Goal: Task Accomplishment & Management: Manage account settings

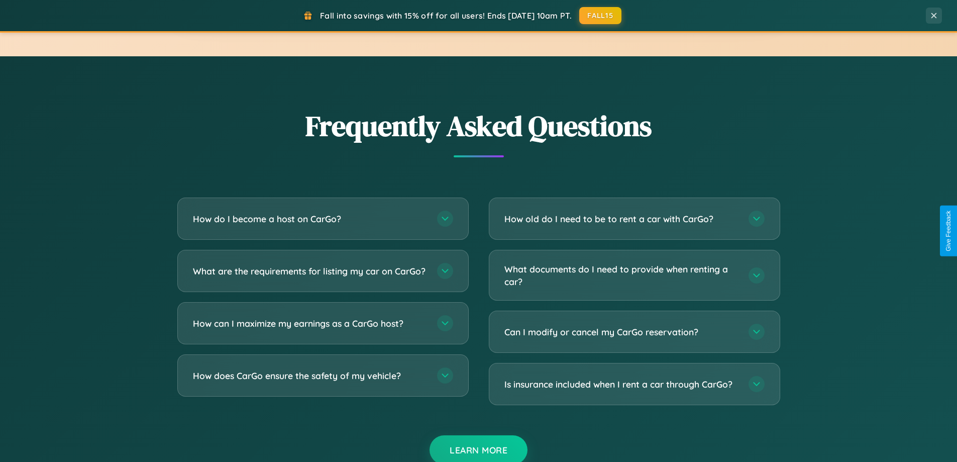
scroll to position [1934, 0]
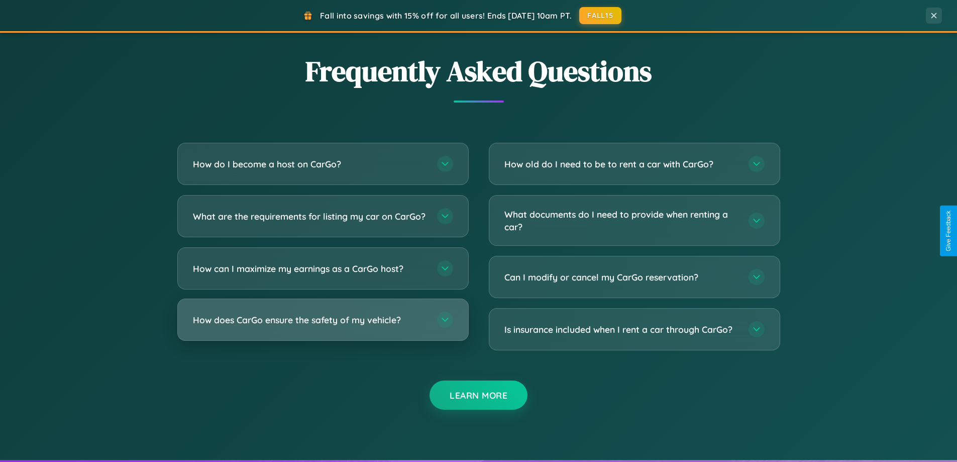
click at [323, 326] on h3 "How does CarGo ensure the safety of my vehicle?" at bounding box center [310, 320] width 234 height 13
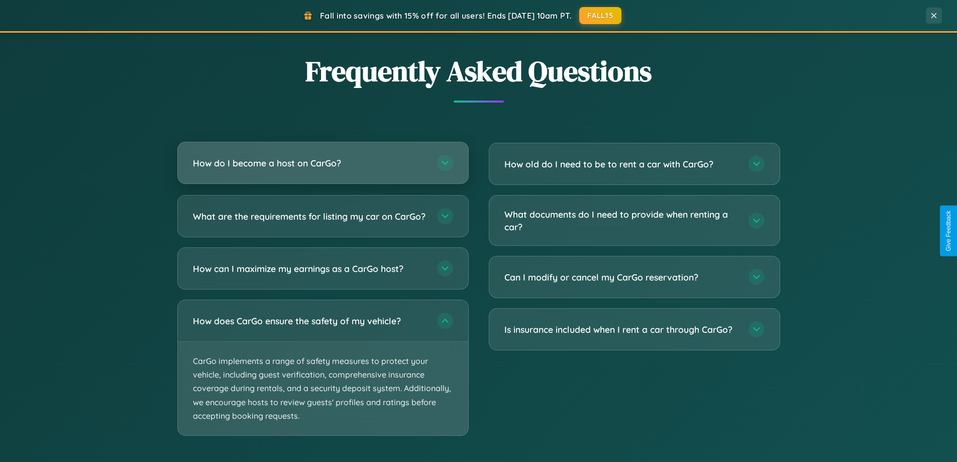
click at [323, 163] on h3 "How do I become a host on CarGo?" at bounding box center [310, 163] width 234 height 13
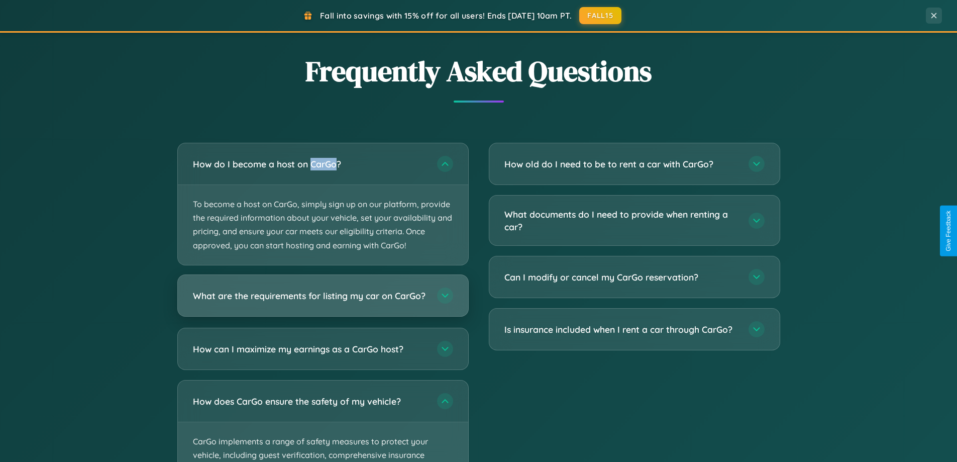
click at [323, 300] on h3 "What are the requirements for listing my car on CarGo?" at bounding box center [310, 295] width 234 height 13
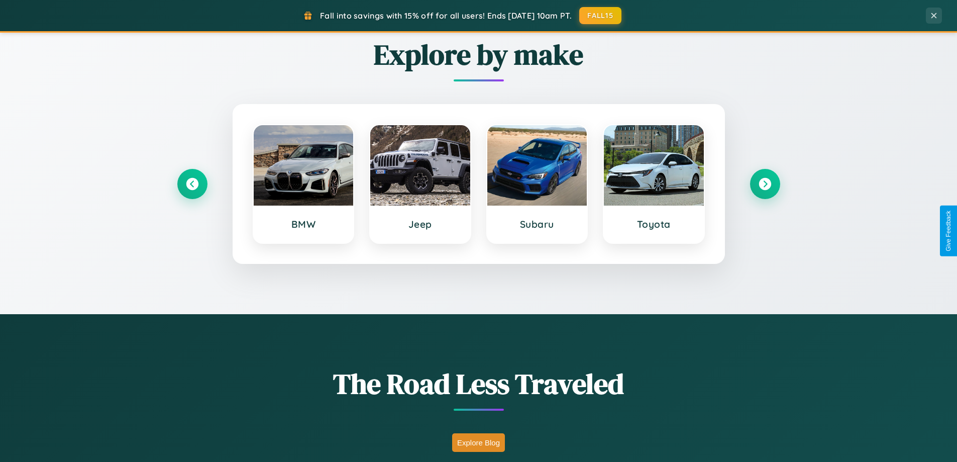
scroll to position [433, 0]
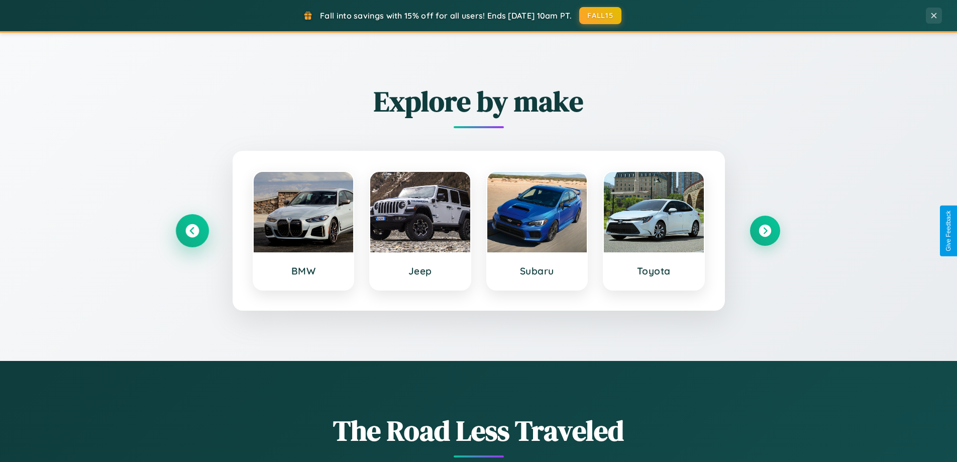
click at [192, 231] on icon at bounding box center [192, 231] width 14 height 14
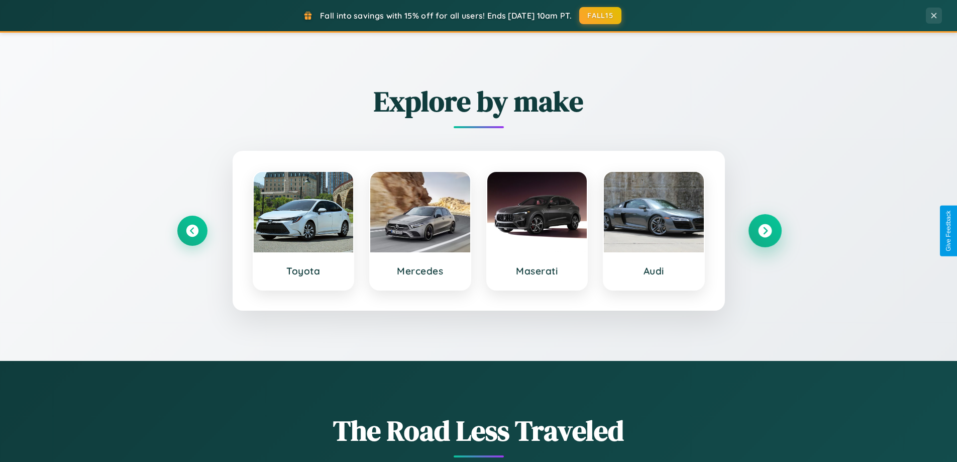
click at [765, 231] on icon at bounding box center [765, 231] width 14 height 14
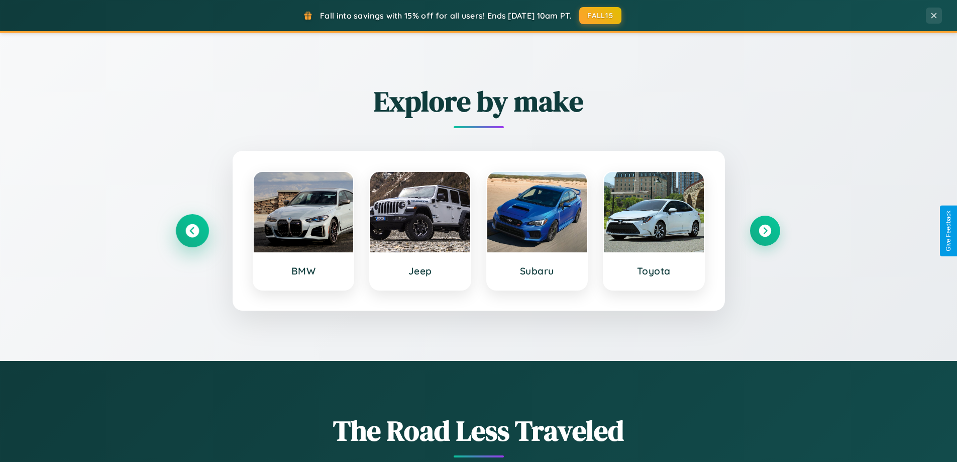
click at [192, 231] on icon at bounding box center [192, 231] width 14 height 14
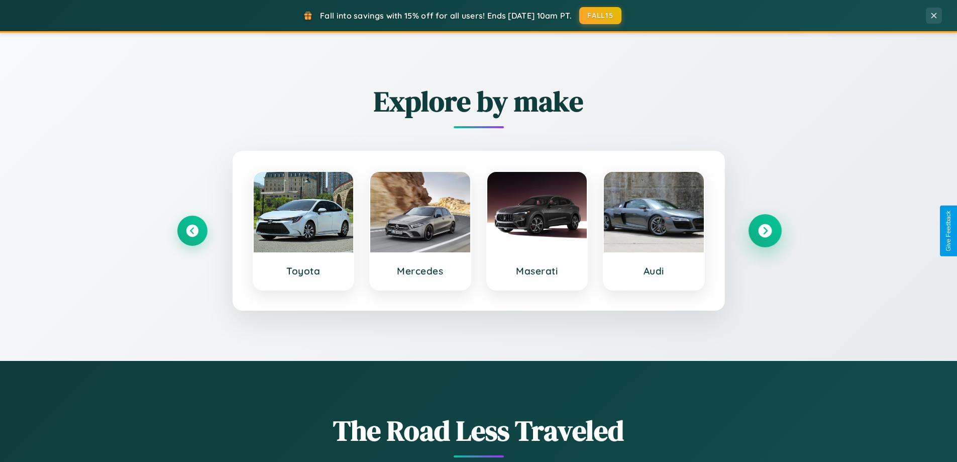
click at [765, 231] on icon at bounding box center [765, 231] width 14 height 14
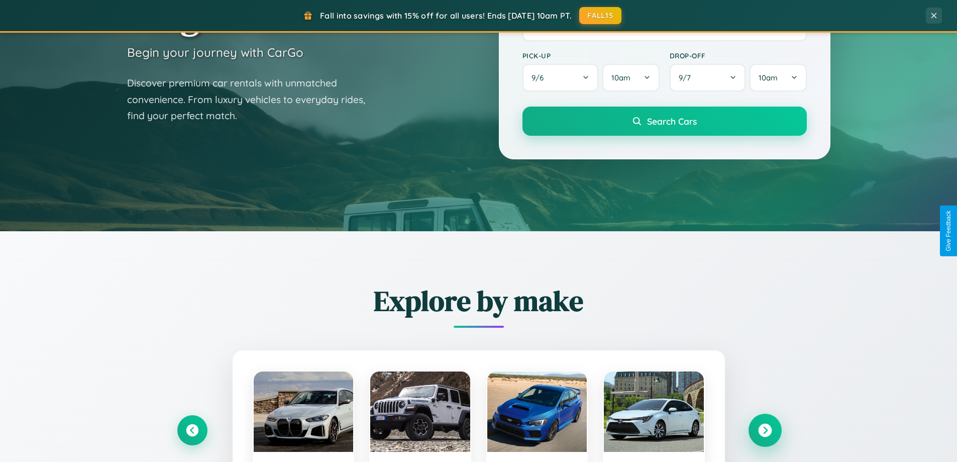
scroll to position [0, 0]
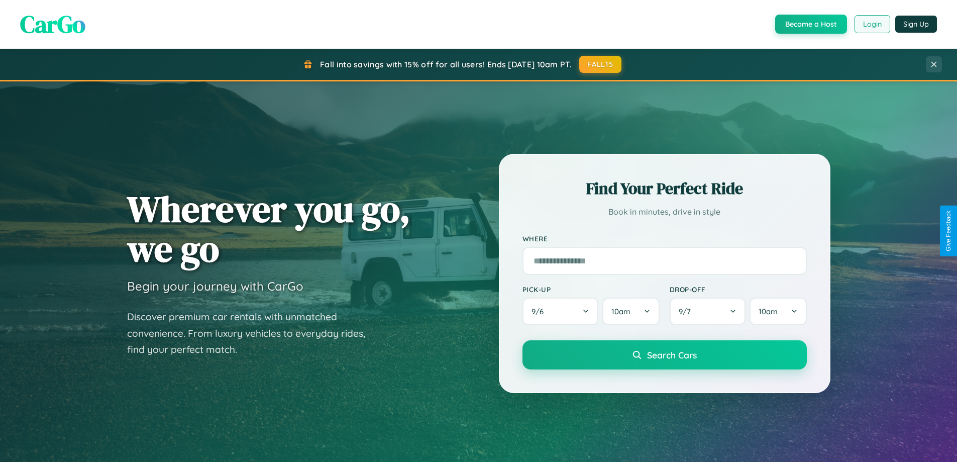
click at [872, 24] on button "Login" at bounding box center [873, 24] width 36 height 18
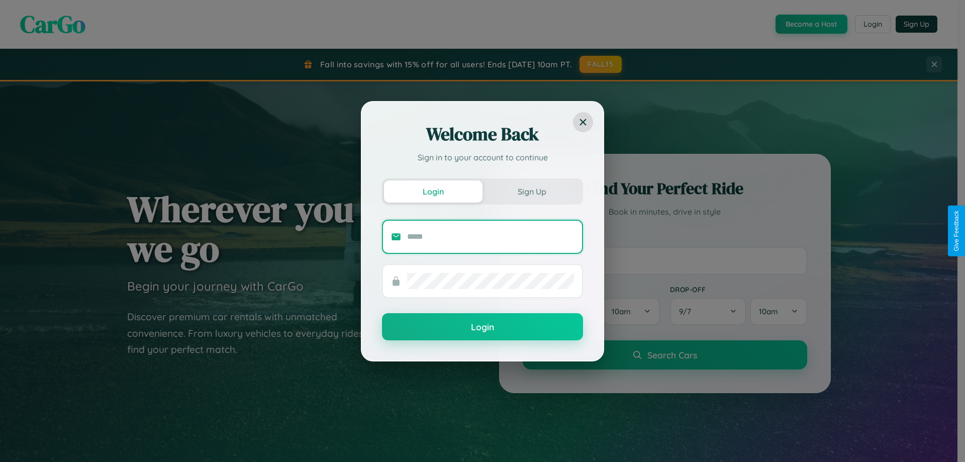
click at [490, 236] on input "text" at bounding box center [490, 237] width 167 height 16
type input "**********"
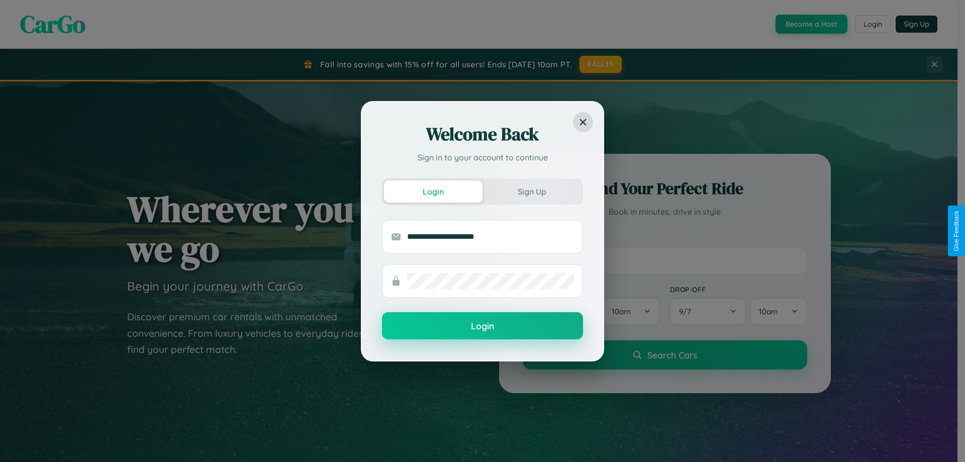
click at [482, 326] on button "Login" at bounding box center [482, 325] width 201 height 27
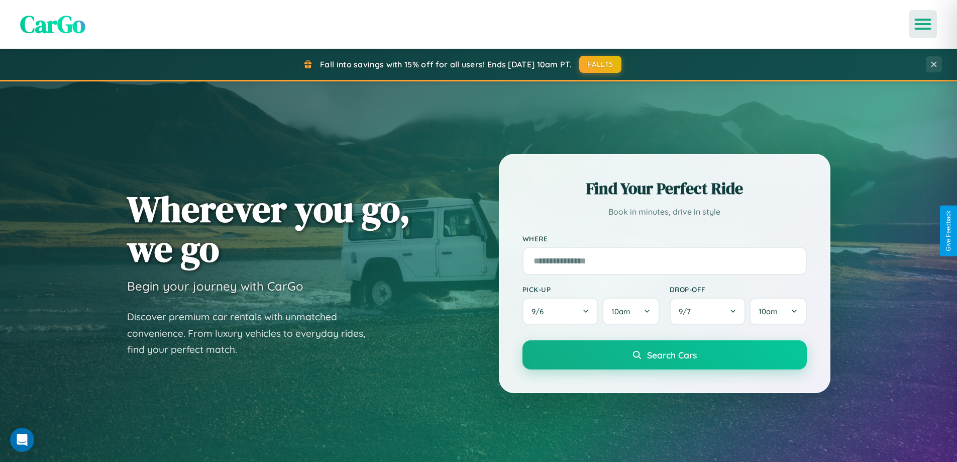
click at [923, 24] on icon "Open menu" at bounding box center [923, 24] width 15 height 9
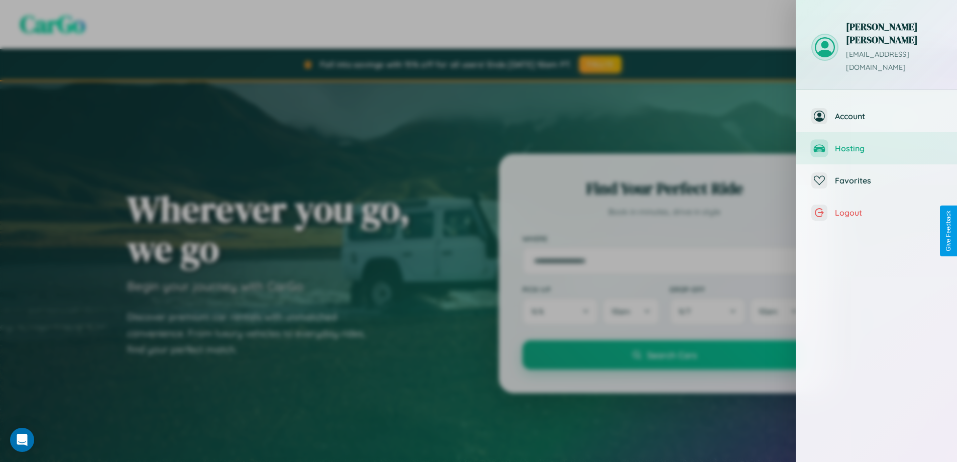
click at [877, 143] on span "Hosting" at bounding box center [888, 148] width 107 height 10
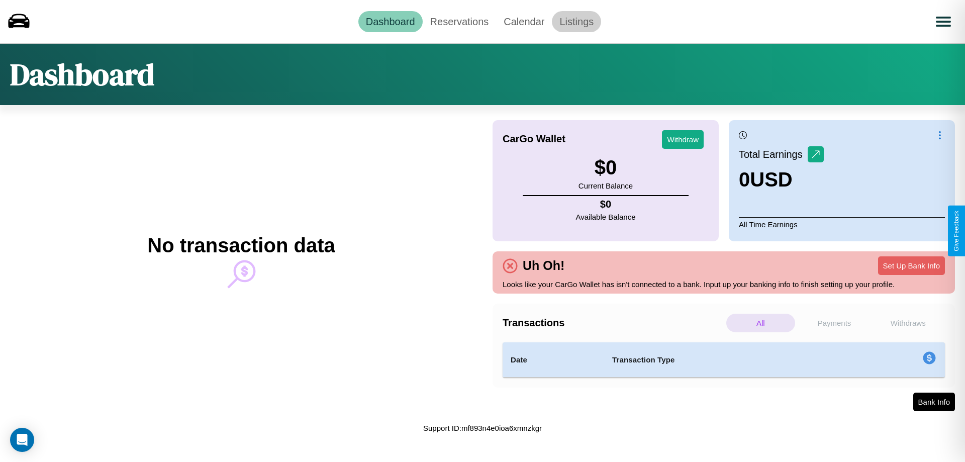
click at [576, 21] on link "Listings" at bounding box center [576, 21] width 49 height 21
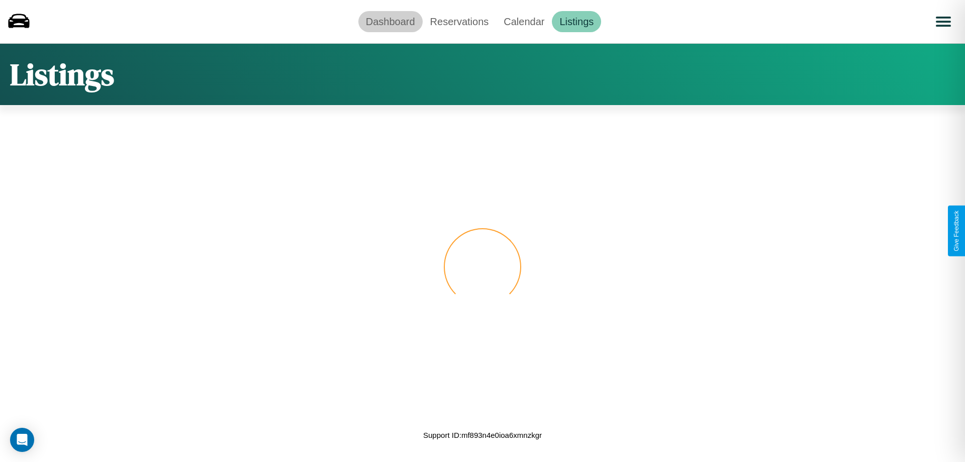
click at [390, 21] on link "Dashboard" at bounding box center [390, 21] width 64 height 21
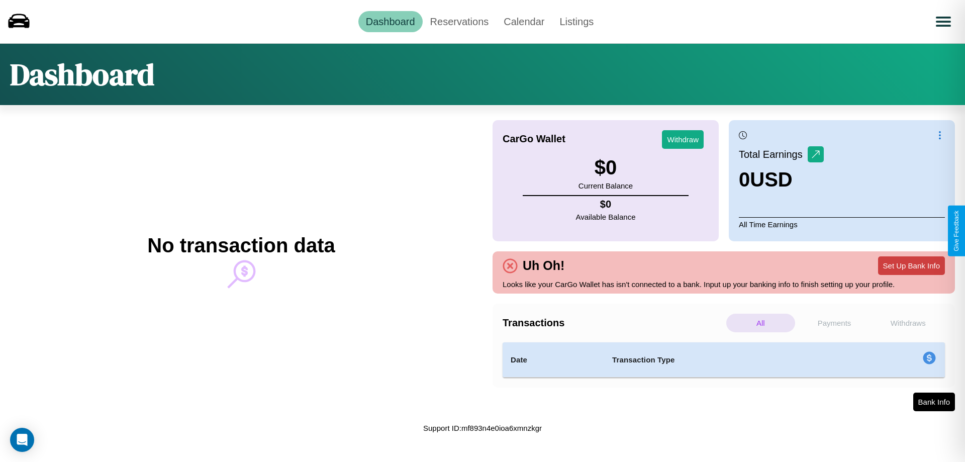
click at [911, 265] on button "Set Up Bank Info" at bounding box center [911, 265] width 67 height 19
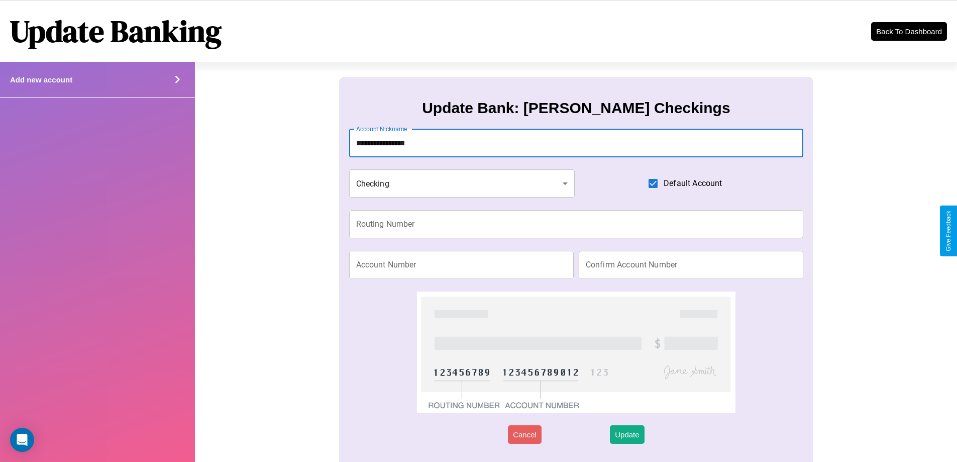
type input "**********"
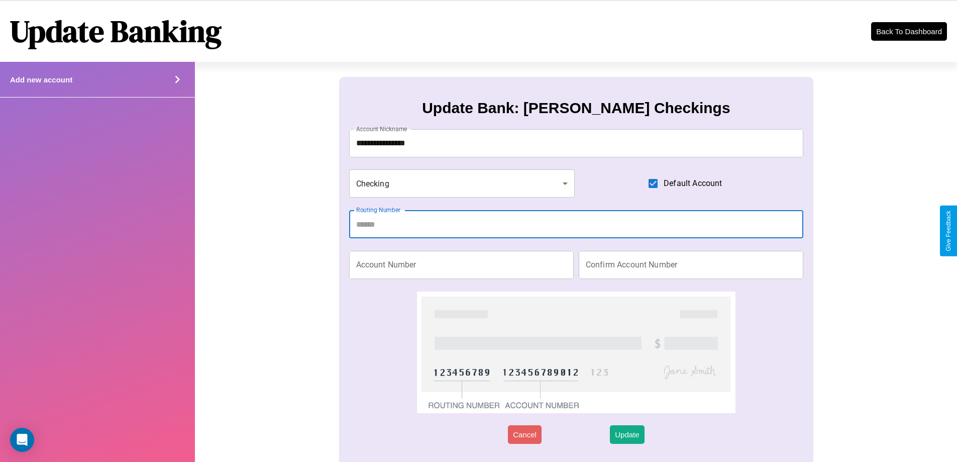
click at [576, 224] on input "Routing Number" at bounding box center [576, 224] width 455 height 28
type input "*********"
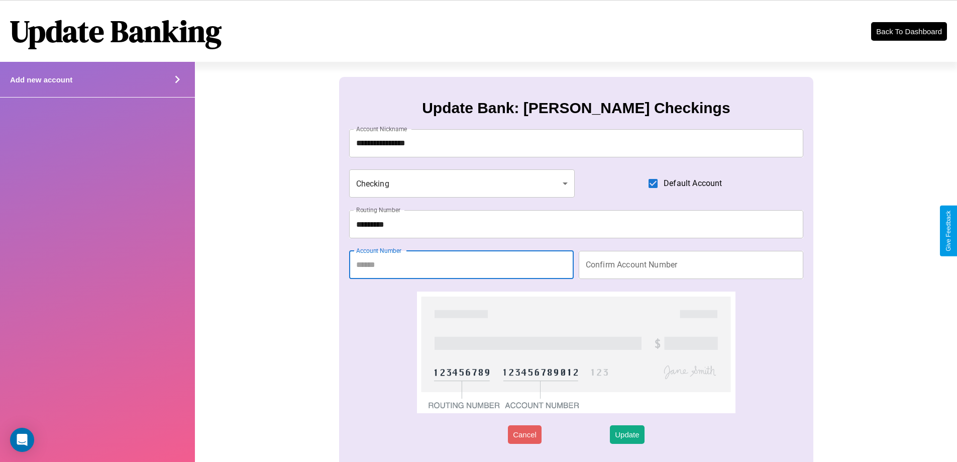
click at [461, 264] on input "Account Number" at bounding box center [461, 265] width 225 height 28
type input "********"
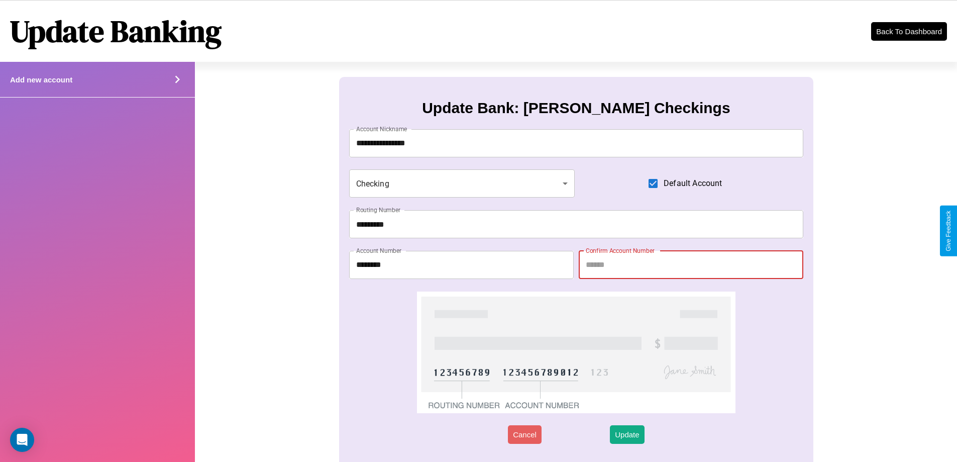
click at [691, 264] on input "Confirm Account Number" at bounding box center [691, 265] width 225 height 28
type input "********"
